Goal: Information Seeking & Learning: Learn about a topic

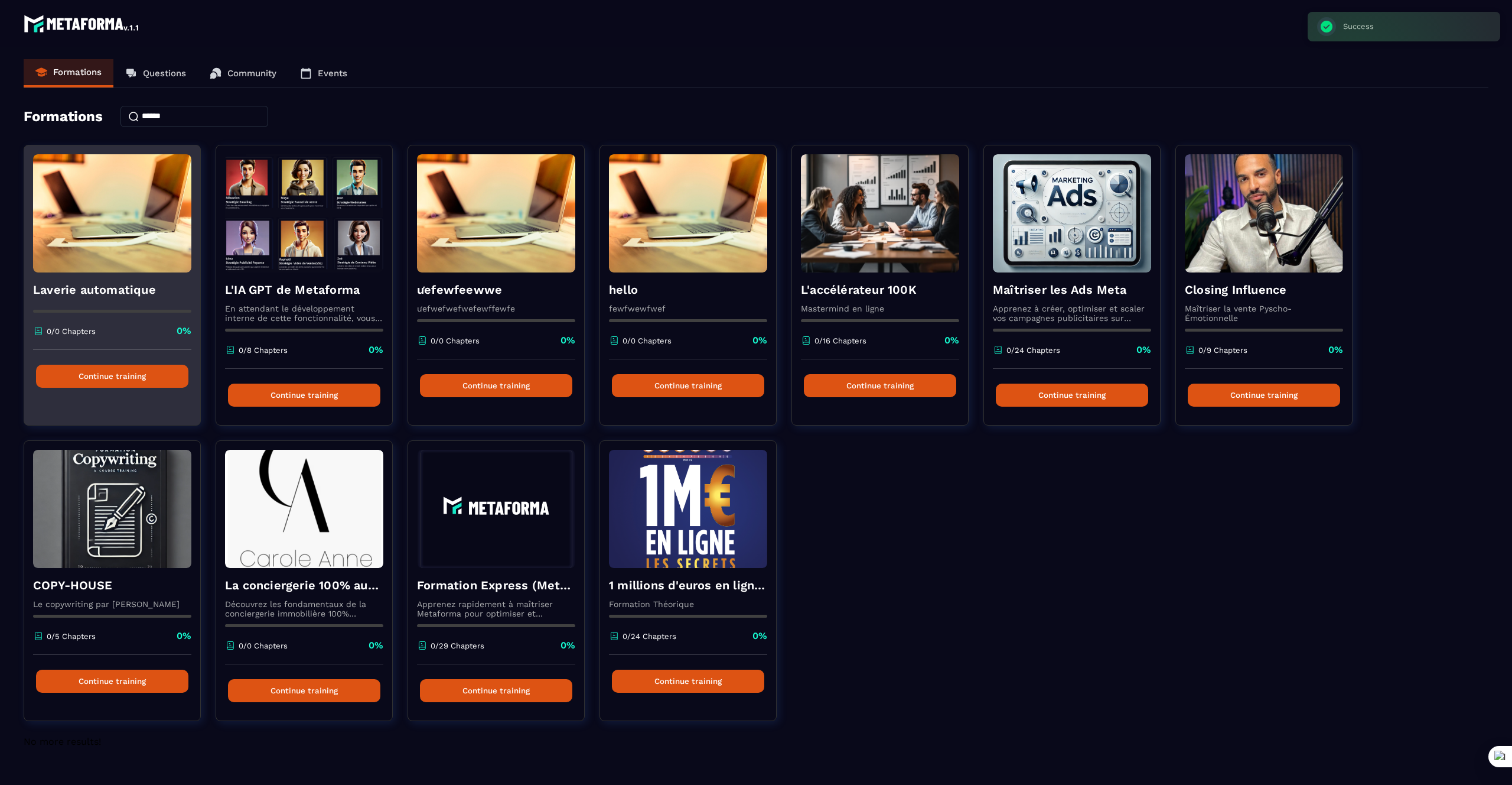
click at [89, 273] on div "Laverie automatique 0/0 Chapters 0%" at bounding box center [111, 311] width 176 height 78
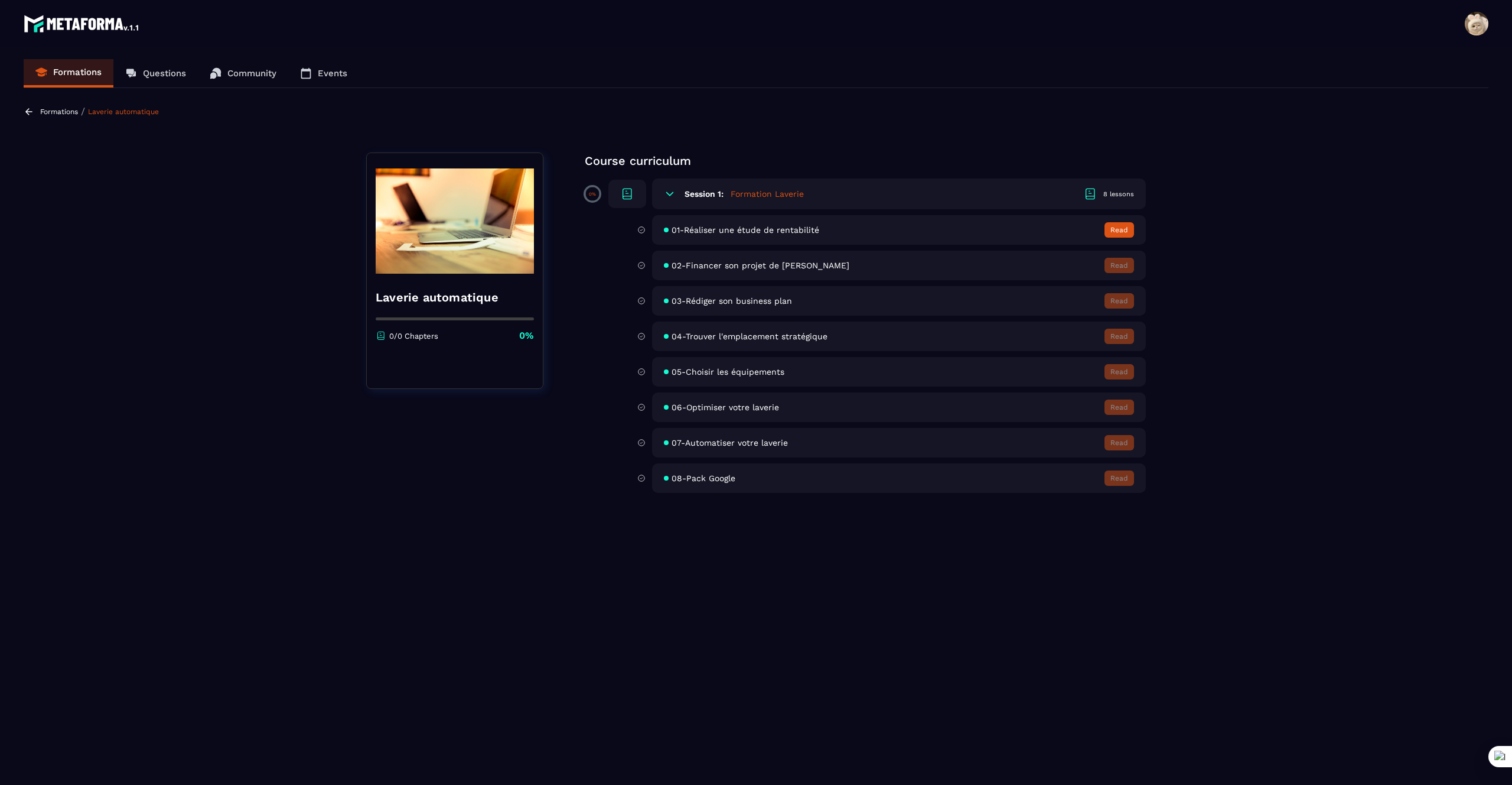
click at [41, 112] on p "Formations" at bounding box center [59, 111] width 37 height 9
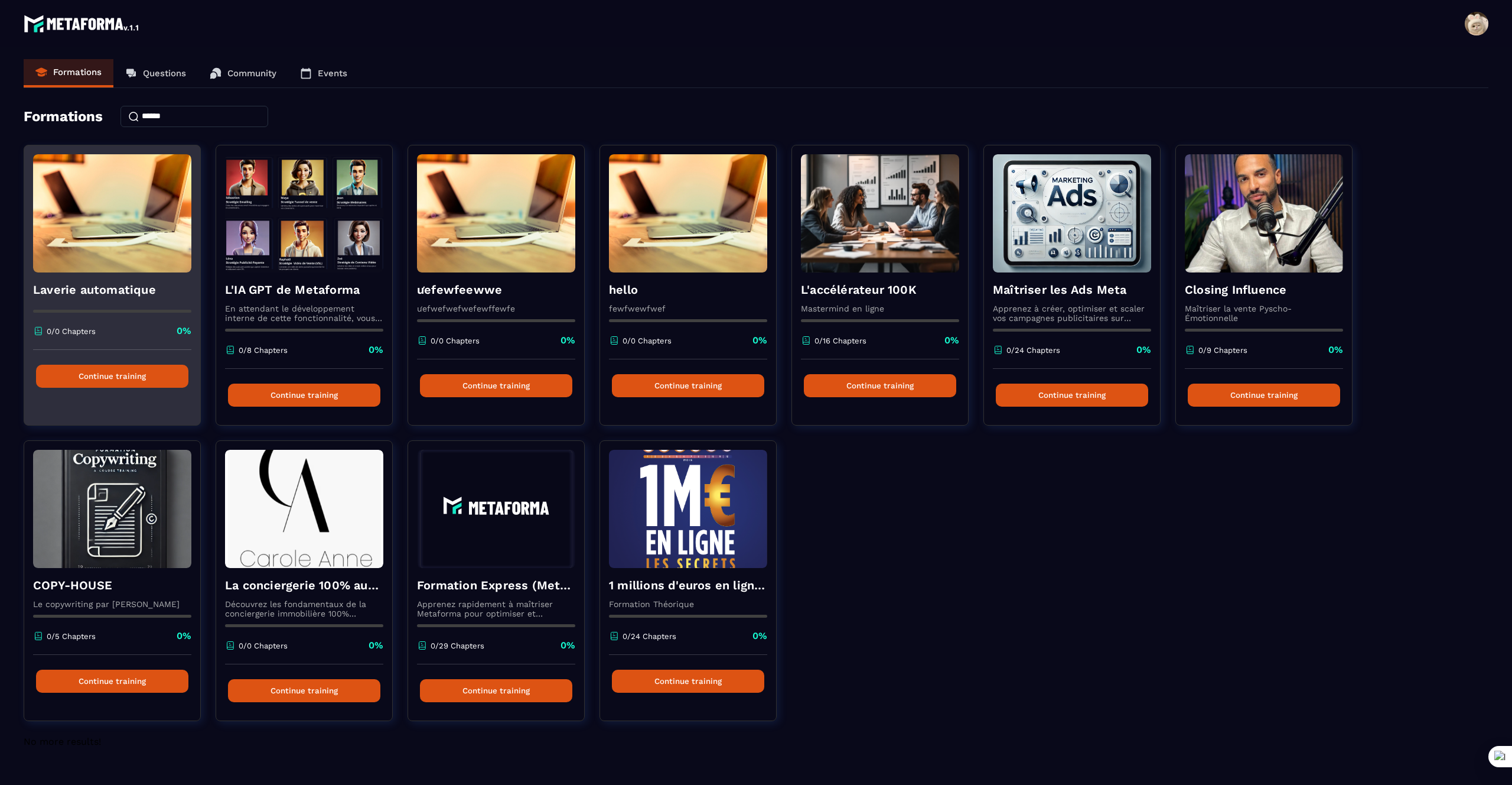
click at [124, 276] on div "Laverie automatique 0/0 Chapters 0%" at bounding box center [111, 311] width 176 height 78
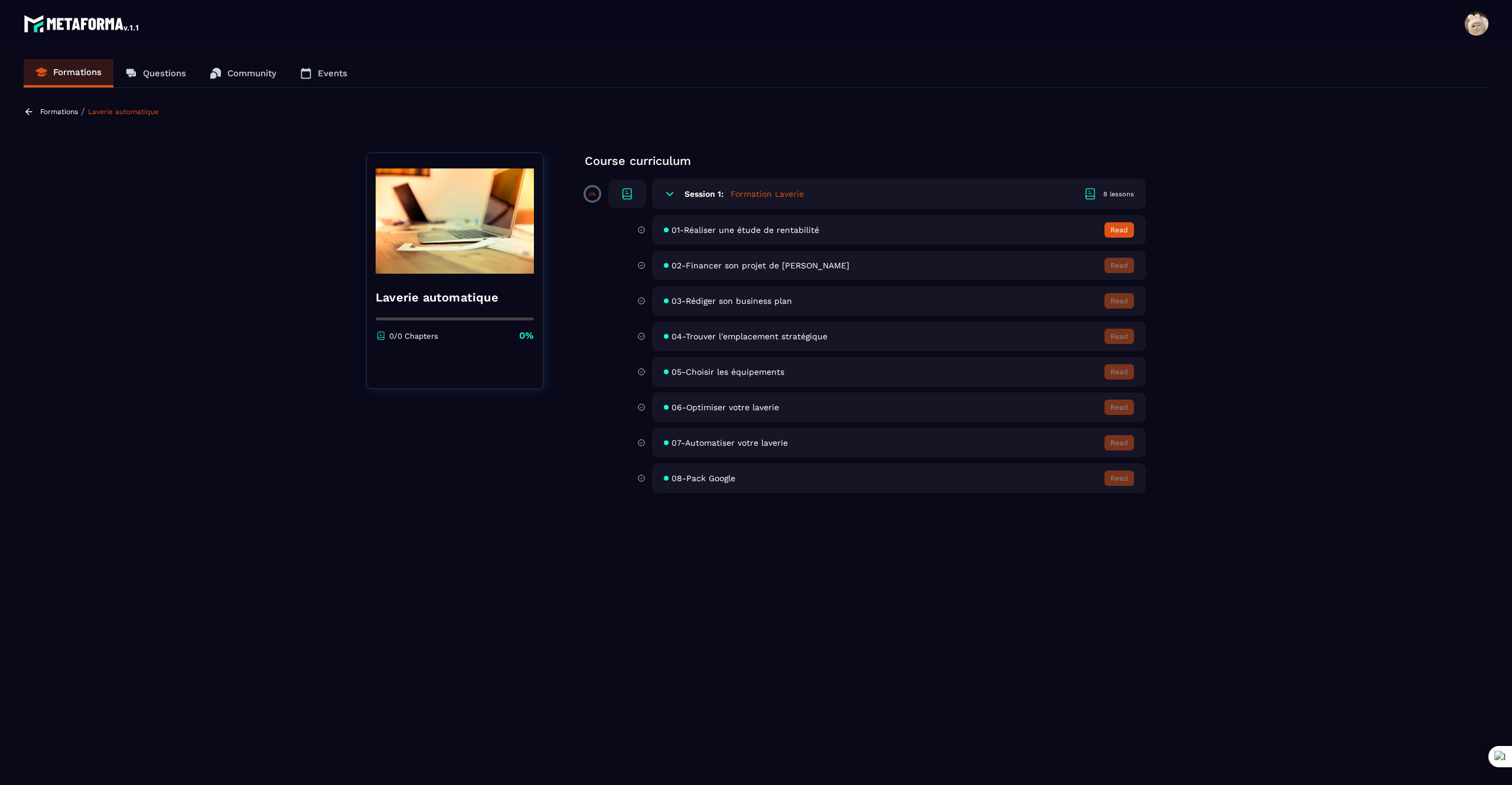
click at [1114, 233] on button "Read" at bounding box center [1119, 230] width 30 height 15
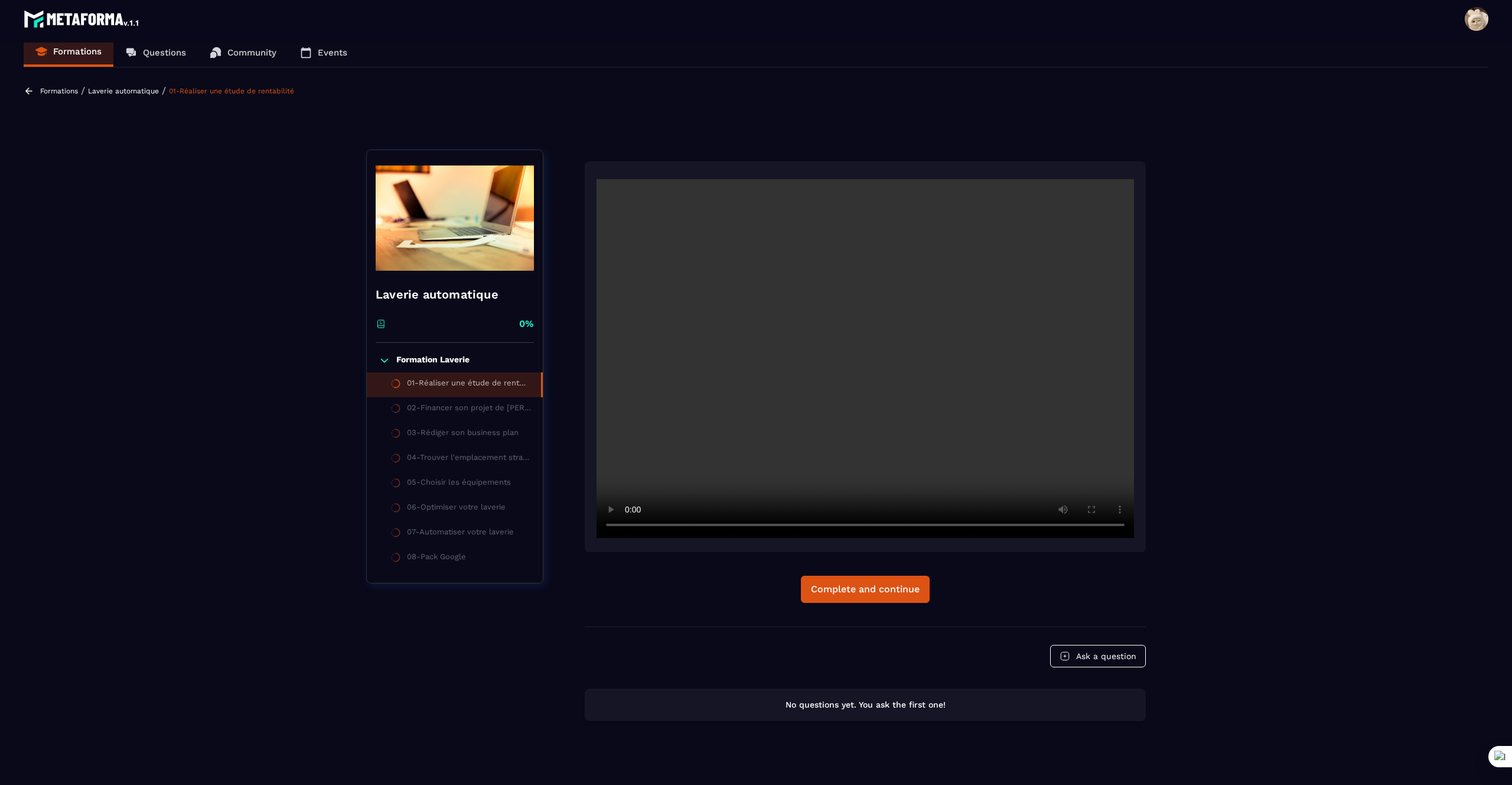
scroll to position [31, 0]
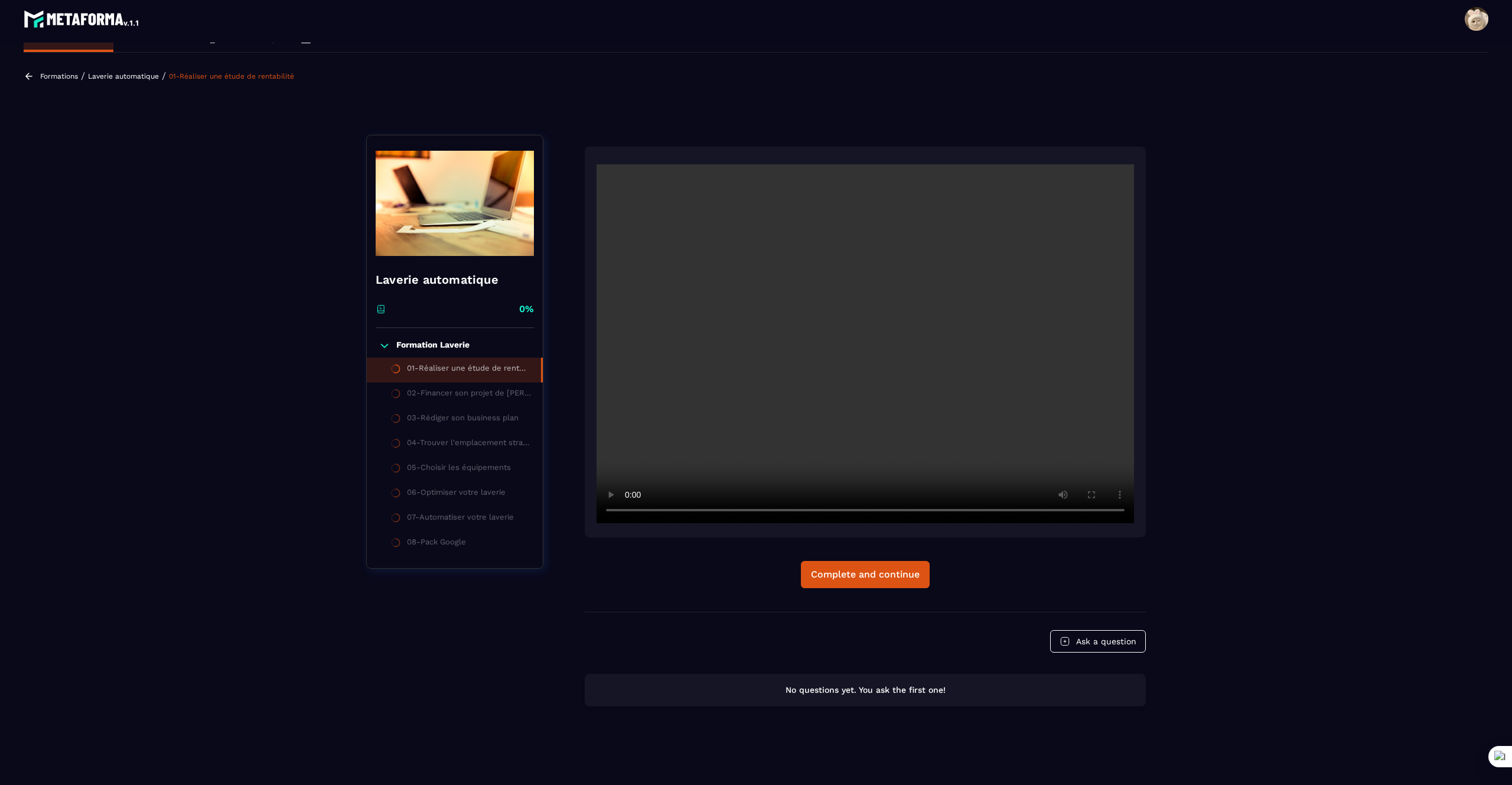
click at [423, 397] on div "02-Financer son projet de [PERSON_NAME]" at bounding box center [469, 395] width 124 height 13
click at [438, 394] on div "02-Financer son projet de [PERSON_NAME]" at bounding box center [469, 395] width 124 height 13
click at [421, 394] on div "02-Financer son projet de [PERSON_NAME]" at bounding box center [469, 395] width 124 height 13
click at [402, 393] on li "02-Financer son projet de [PERSON_NAME]" at bounding box center [454, 395] width 176 height 25
click at [414, 386] on li "02-Financer son projet de [PERSON_NAME]" at bounding box center [454, 395] width 176 height 25
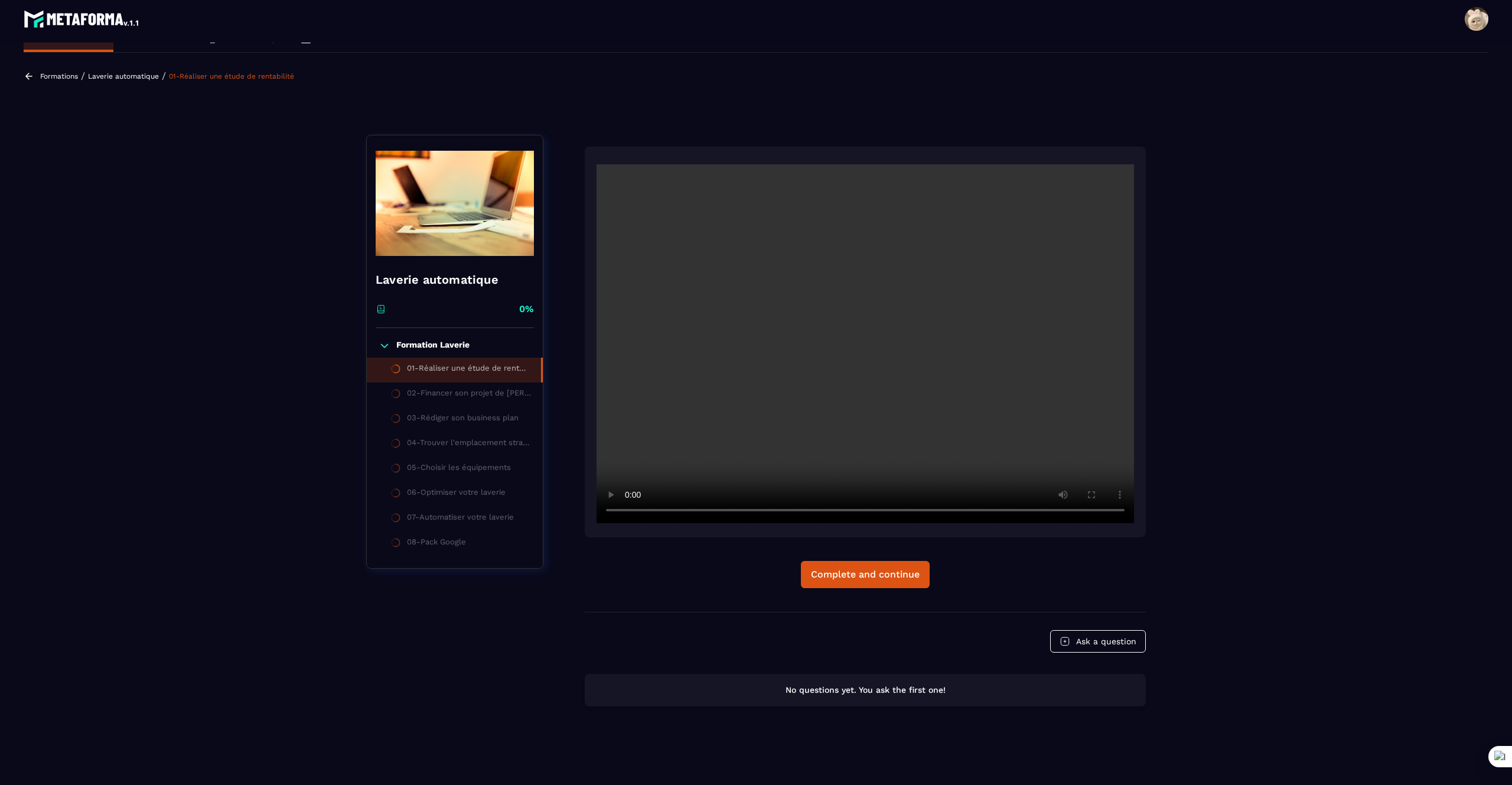
click at [429, 394] on div "02-Financer son projet de [PERSON_NAME]" at bounding box center [469, 395] width 124 height 13
click at [430, 391] on div "02-Financer son projet de [PERSON_NAME]" at bounding box center [469, 395] width 124 height 13
click at [429, 394] on div "02-Financer son projet de [PERSON_NAME]" at bounding box center [469, 395] width 124 height 13
click at [135, 77] on p "Laverie automatique" at bounding box center [124, 76] width 71 height 9
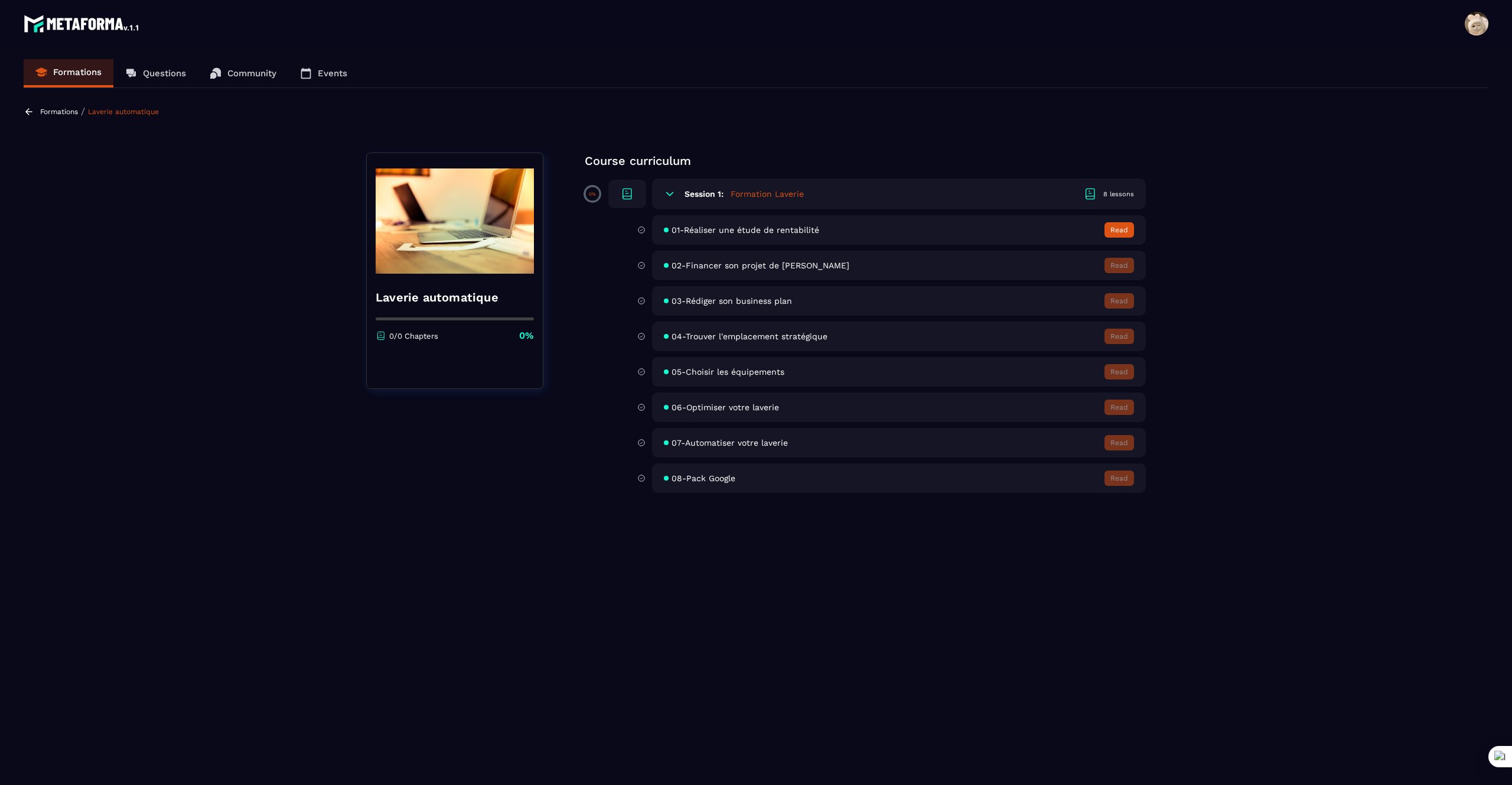
click at [73, 112] on p "Formations" at bounding box center [59, 111] width 37 height 9
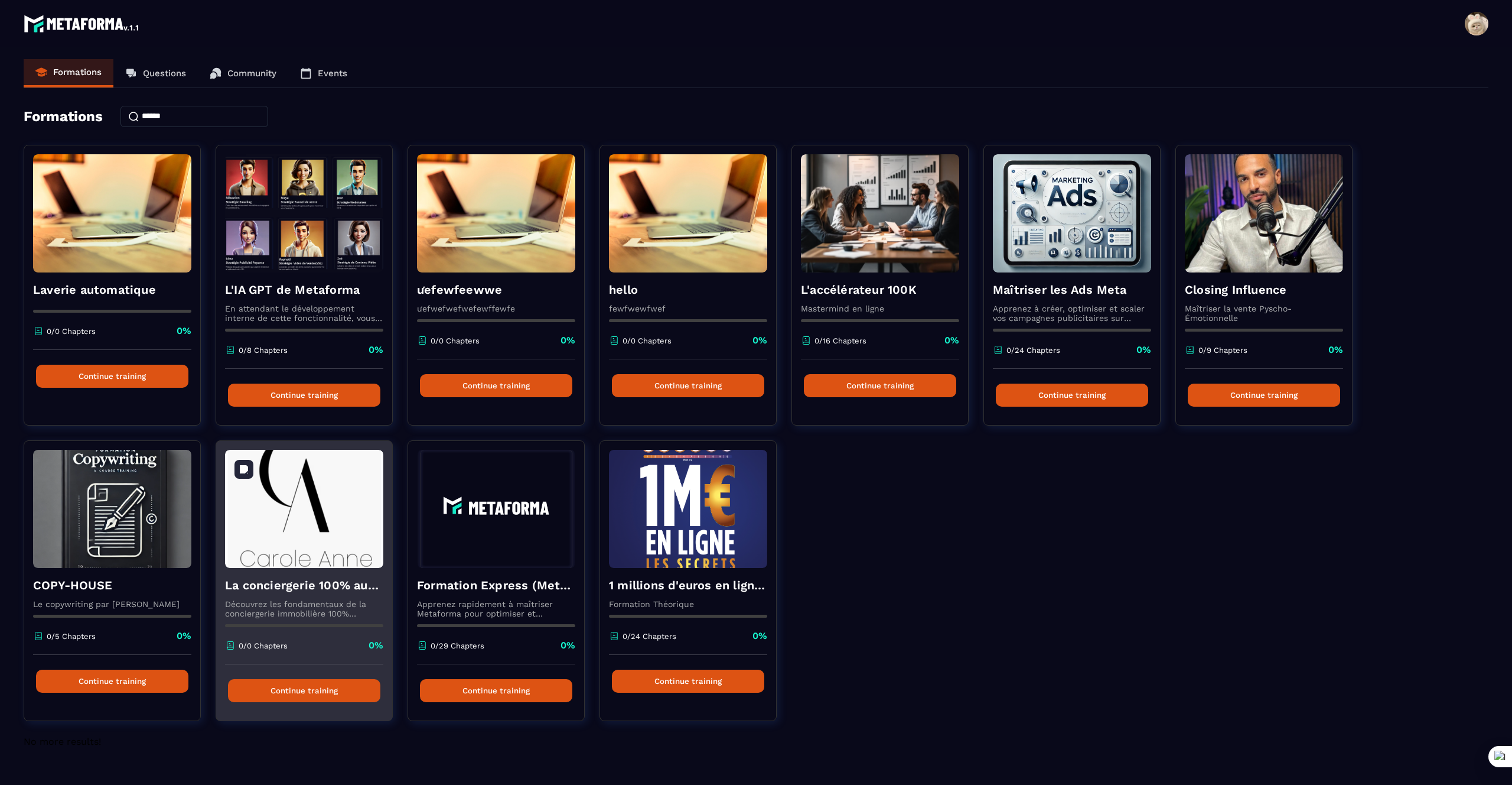
click at [286, 562] on img at bounding box center [304, 508] width 159 height 118
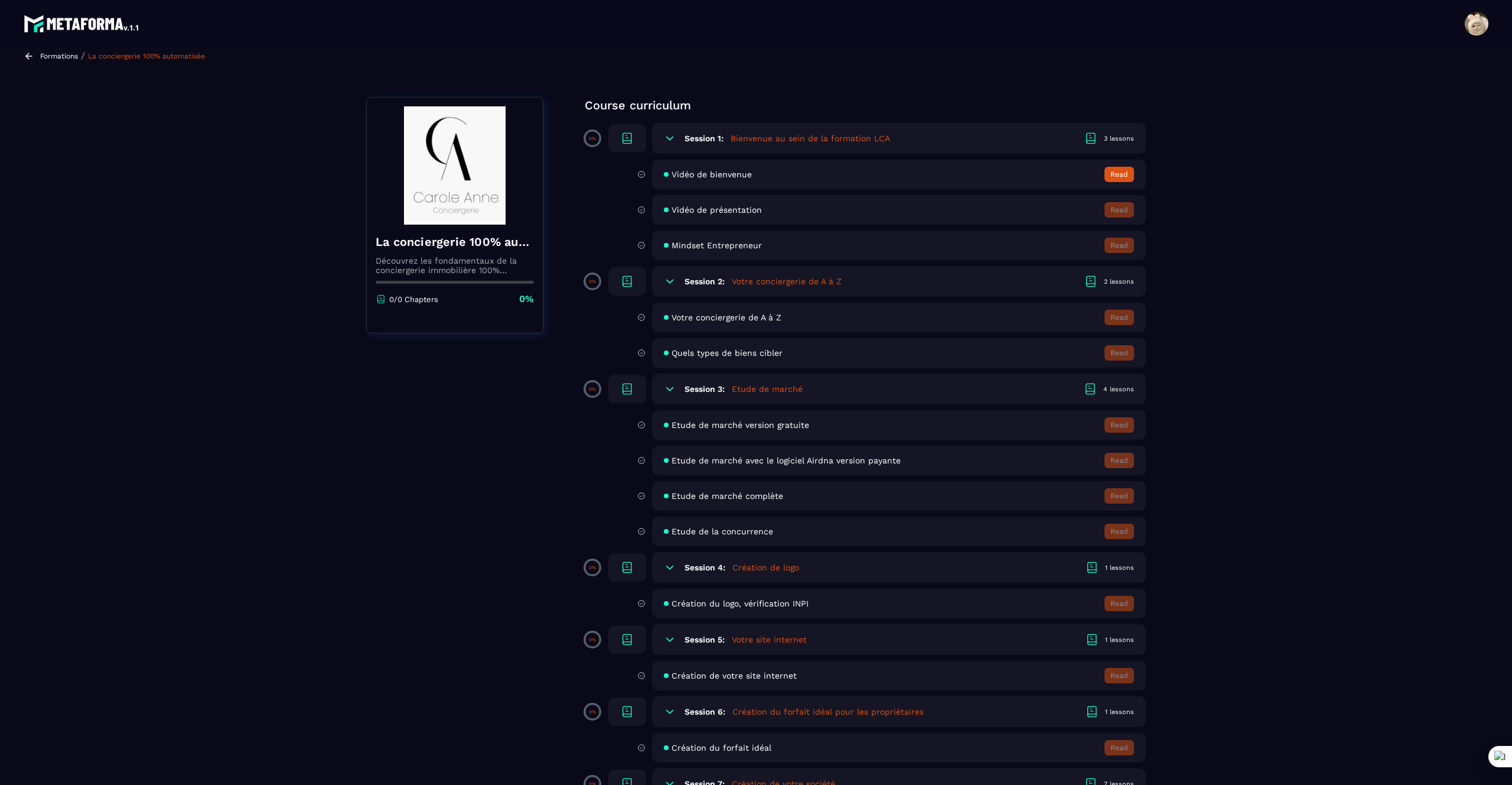
scroll to position [71, 0]
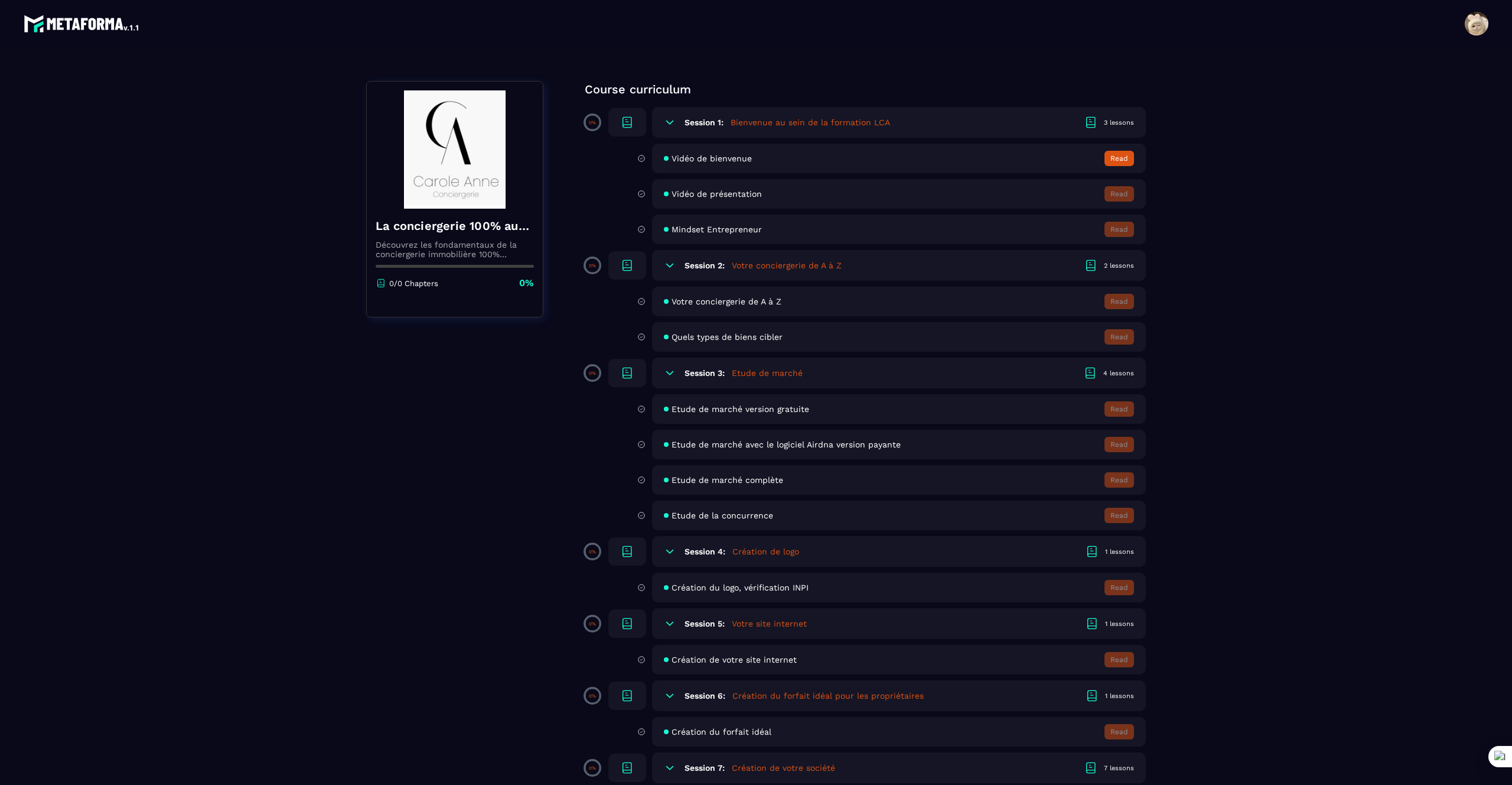
click at [1050, 199] on div "Vidéo de présentation Read" at bounding box center [899, 193] width 494 height 30
click at [918, 205] on div "Vidéo de présentation Read" at bounding box center [899, 193] width 494 height 30
click at [642, 230] on icon at bounding box center [642, 229] width 9 height 11
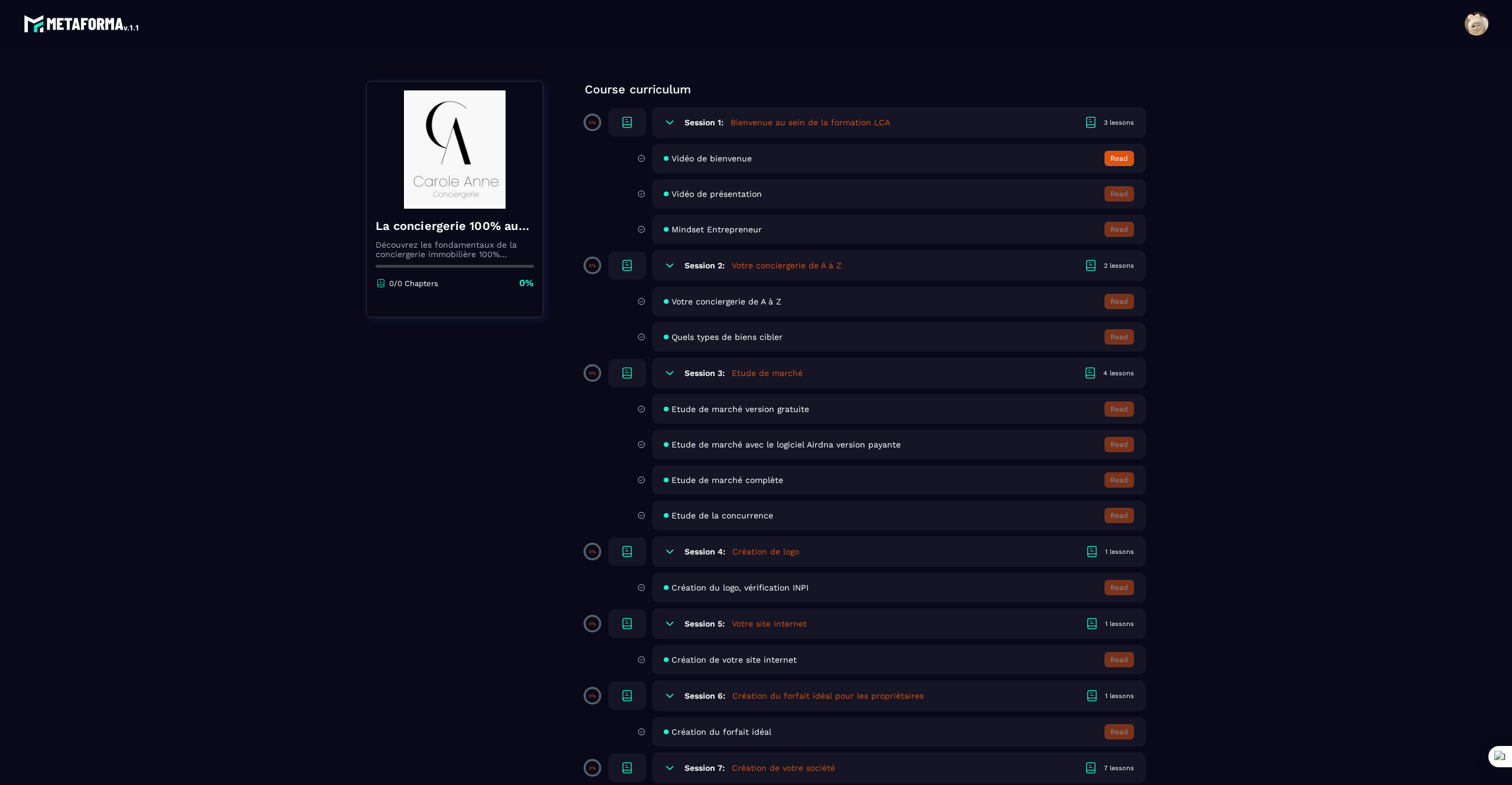
click at [641, 195] on icon at bounding box center [642, 193] width 9 height 11
